Goal: Find specific page/section: Find specific page/section

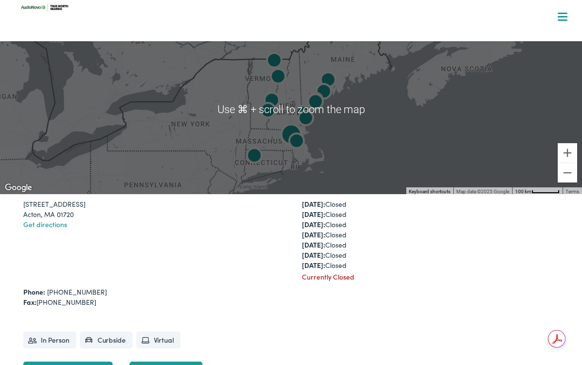
scroll to position [265, 0]
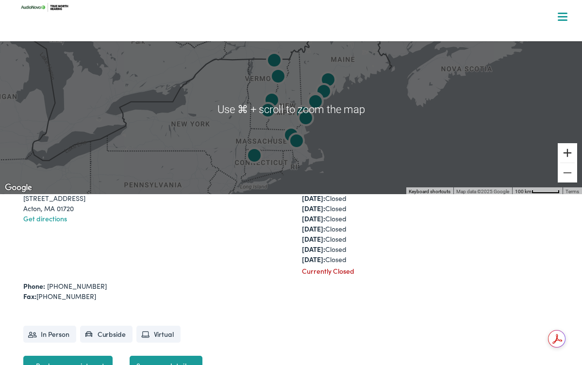
click at [568, 153] on button "Zoom in" at bounding box center [567, 152] width 19 height 19
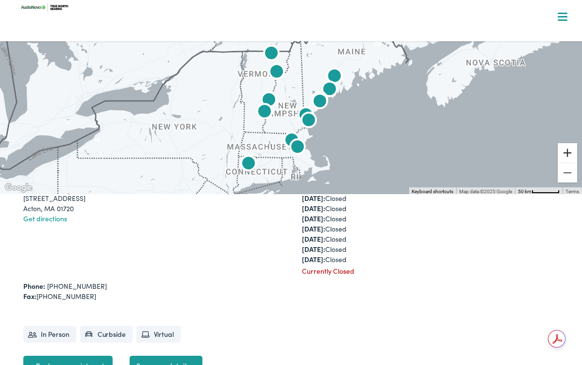
click at [568, 153] on button "Zoom in" at bounding box center [567, 152] width 19 height 19
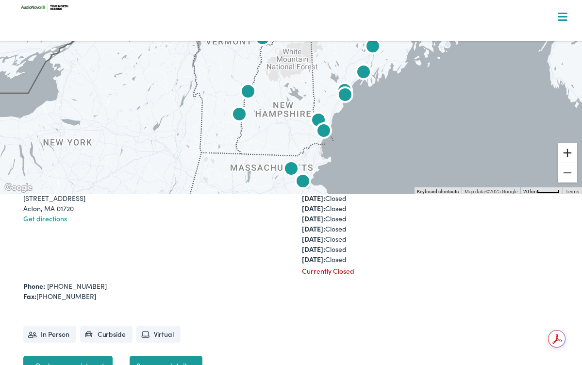
click at [568, 153] on button "Zoom in" at bounding box center [567, 152] width 19 height 19
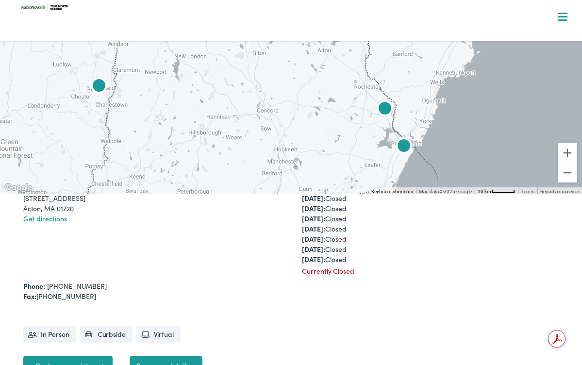
drag, startPoint x: 480, startPoint y: 131, endPoint x: 474, endPoint y: 45, distance: 85.6
click at [473, 53] on div at bounding box center [291, 109] width 582 height 170
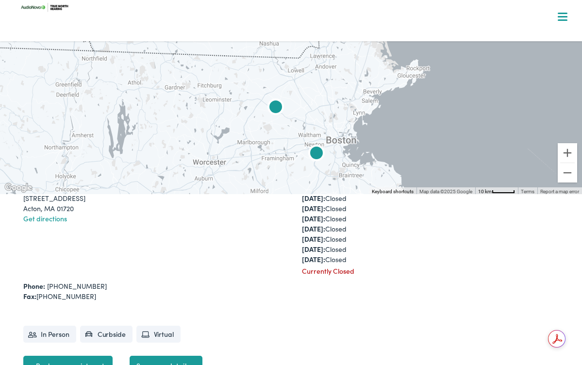
drag, startPoint x: 402, startPoint y: 105, endPoint x: 396, endPoint y: 30, distance: 75.0
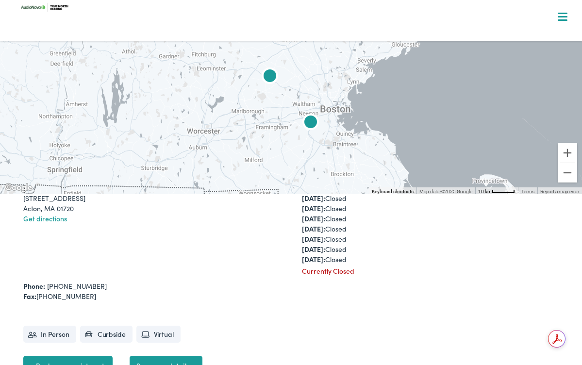
click at [311, 122] on img "AudioNova" at bounding box center [310, 123] width 23 height 23
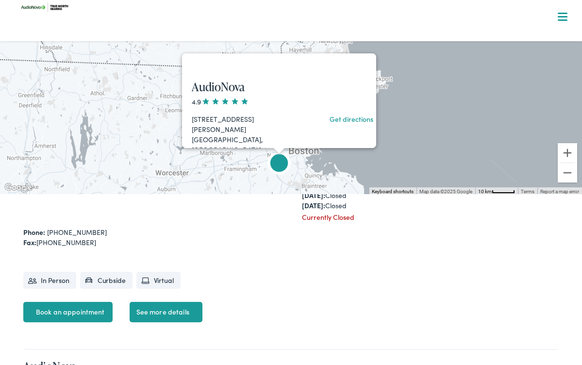
scroll to position [1371, 0]
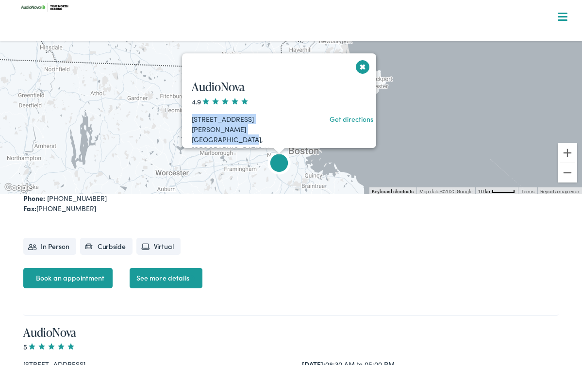
drag, startPoint x: 188, startPoint y: 116, endPoint x: 270, endPoint y: 128, distance: 83.3
click at [270, 128] on div "181 Wells Avenue, Suite 100 Newton, MA 02459 Get directions Phone: 617-969-4327…" at bounding box center [283, 185] width 203 height 143
copy div "181 Wells Avenue, Suite 100 Newton, MA 02459"
